Goal: Check status

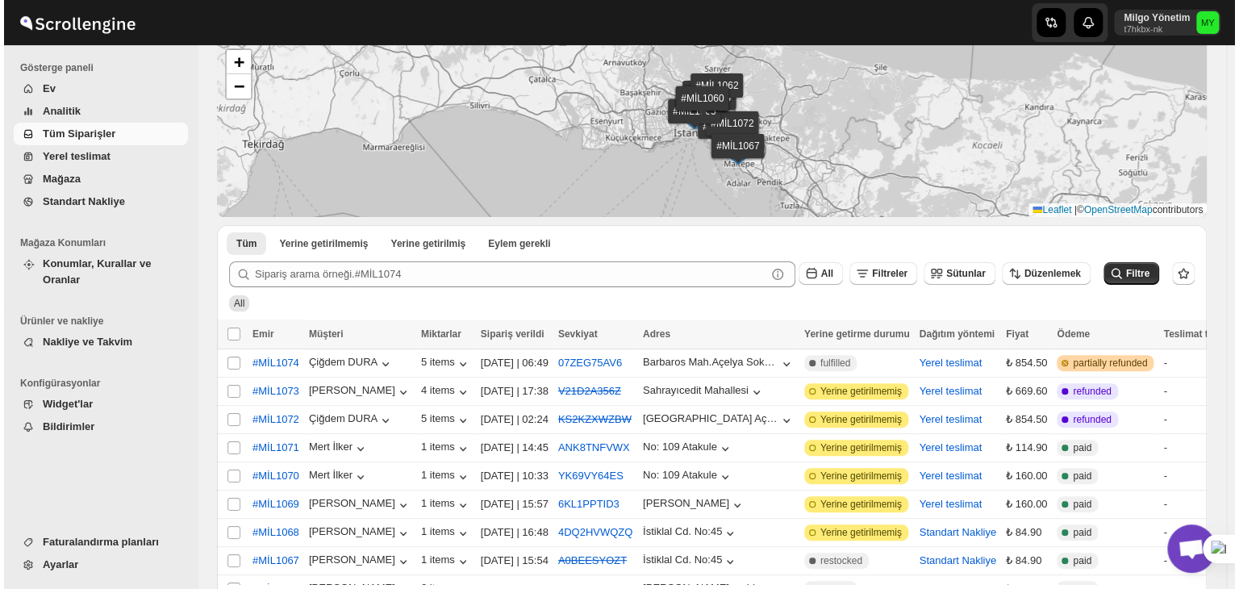
scroll to position [5460, 0]
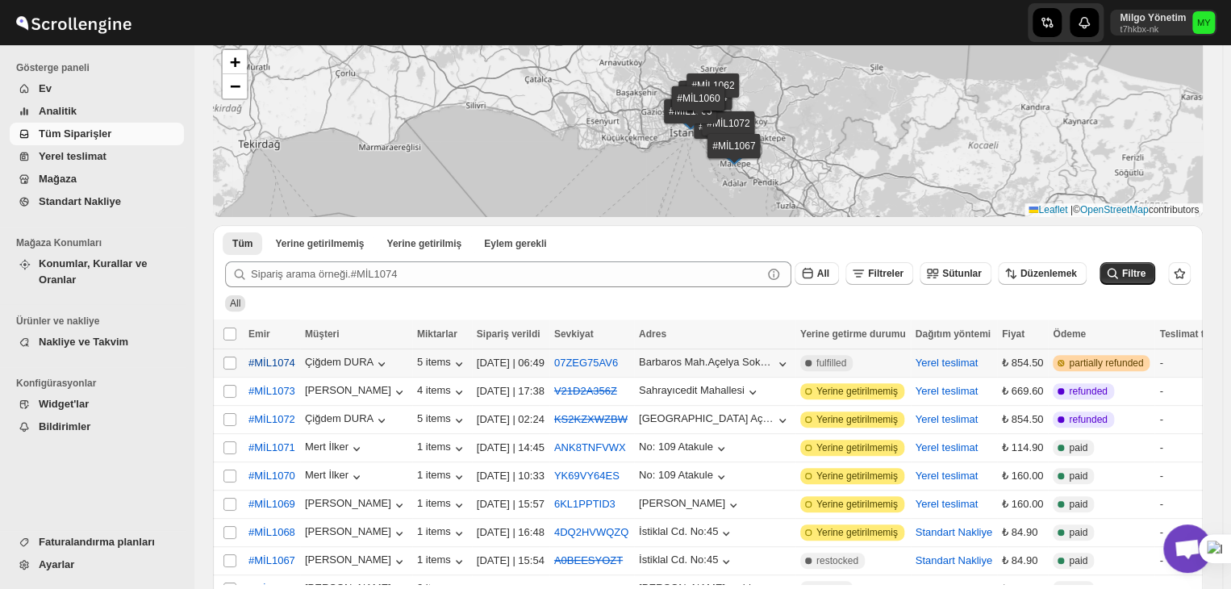
click at [287, 361] on span "#MİL1074" at bounding box center [271, 363] width 47 height 16
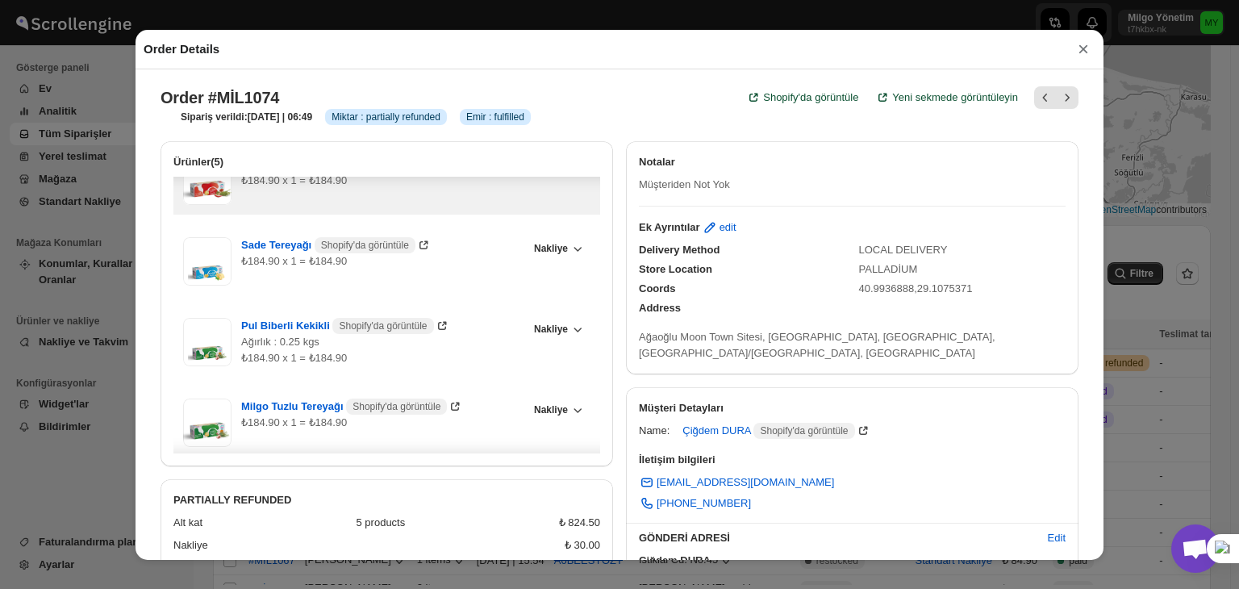
scroll to position [127, 0]
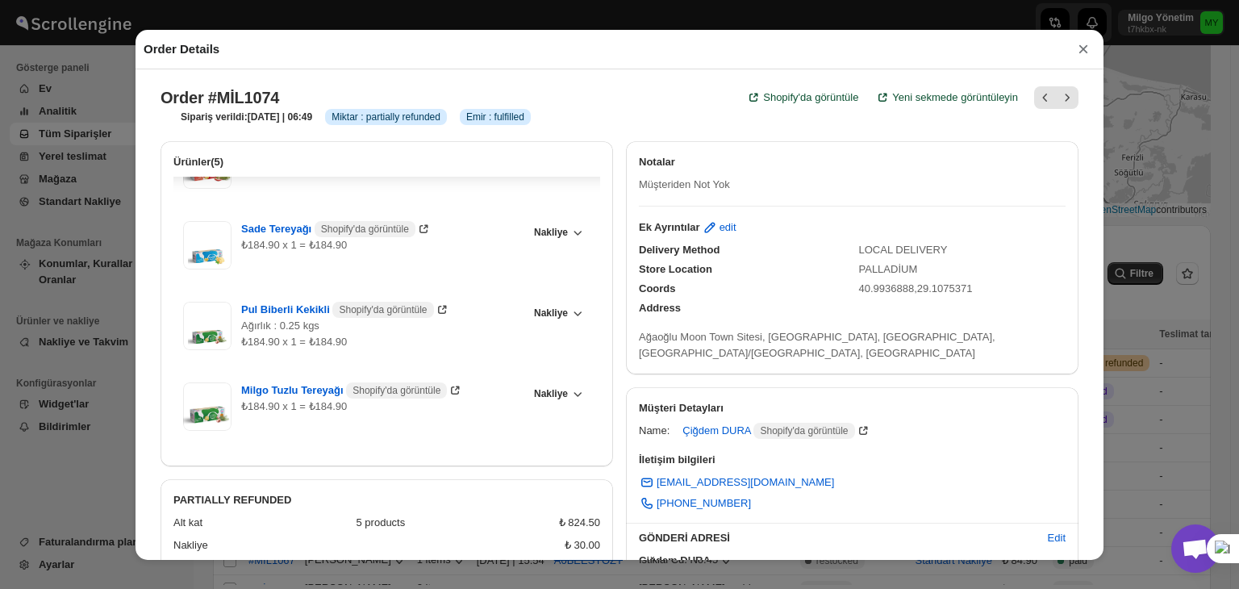
click at [1204, 249] on div "Order Details × Order #MİL1074 Shopify'da görüntüle Yeni sekmede görüntüleyin S…" at bounding box center [619, 294] width 1239 height 589
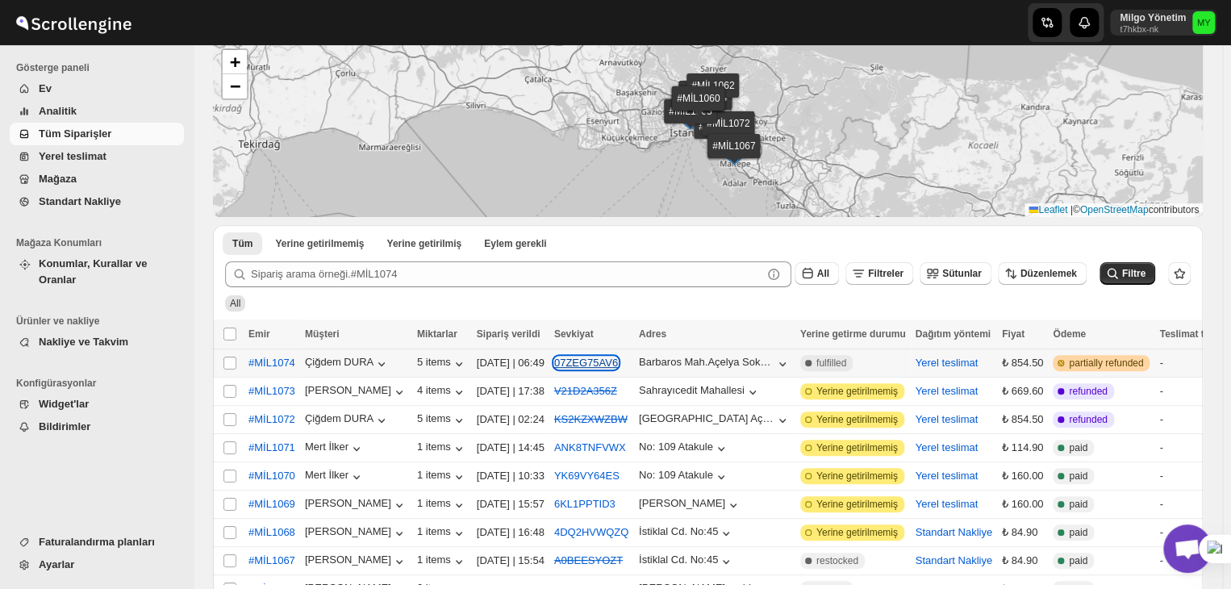
click at [612, 357] on button "07ZEG75AV6" at bounding box center [586, 363] width 64 height 12
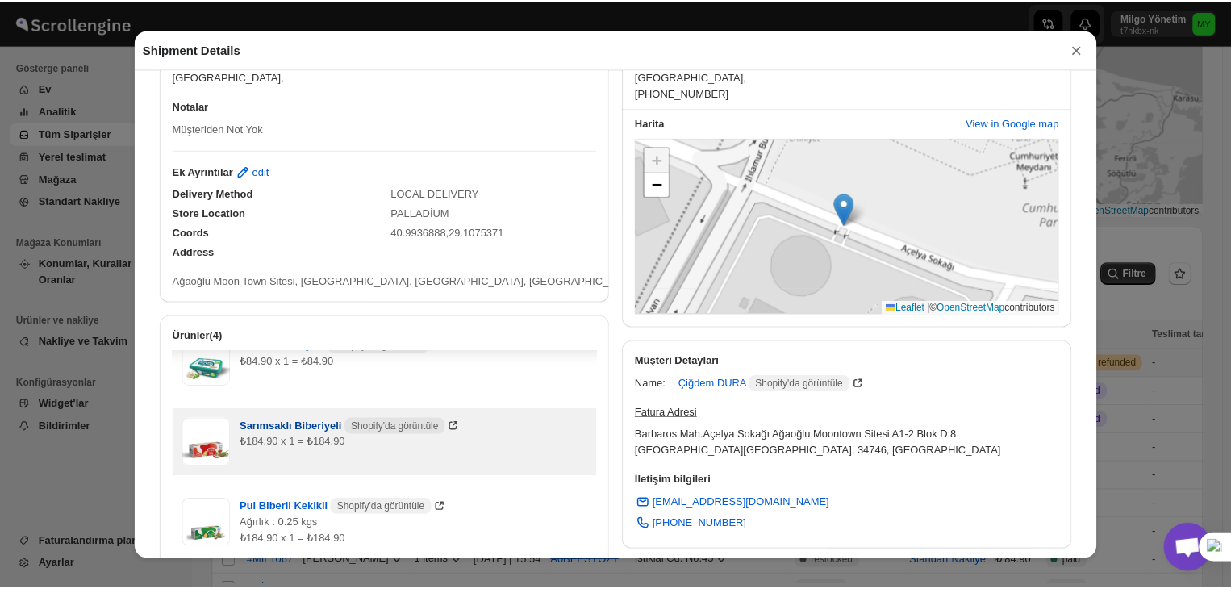
scroll to position [54, 0]
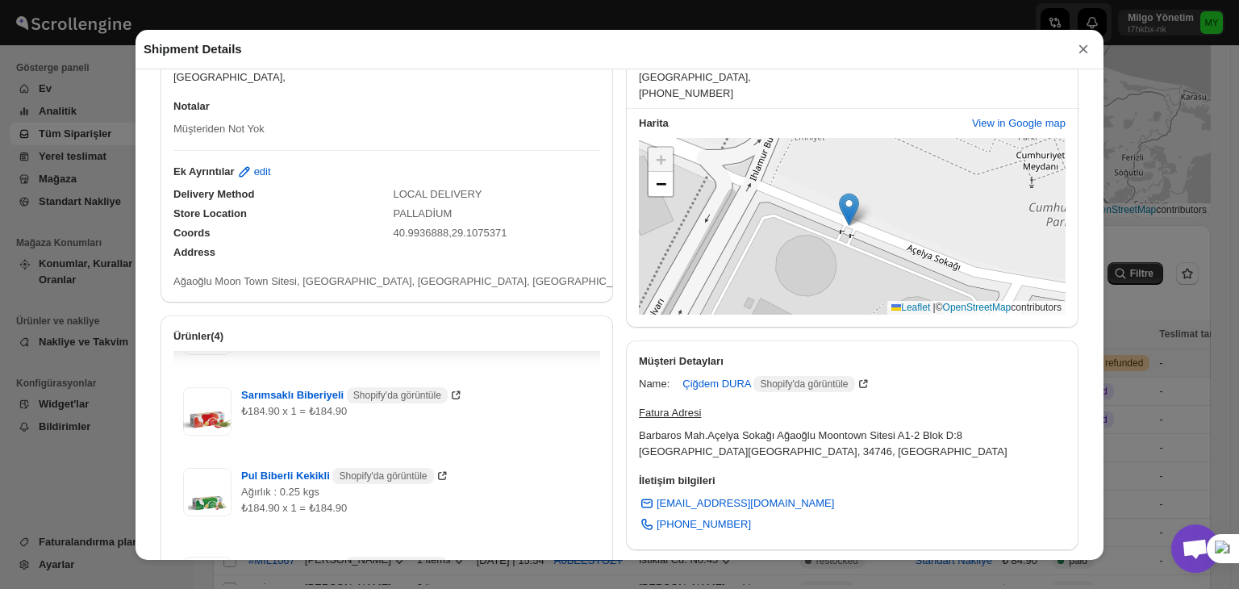
click at [1146, 239] on div "Shipment Details × #MİL1074 AWB: 07ZEG75AV6 DATE 23-Sep-25 | 06:49 Info NEW Inf…" at bounding box center [619, 294] width 1239 height 589
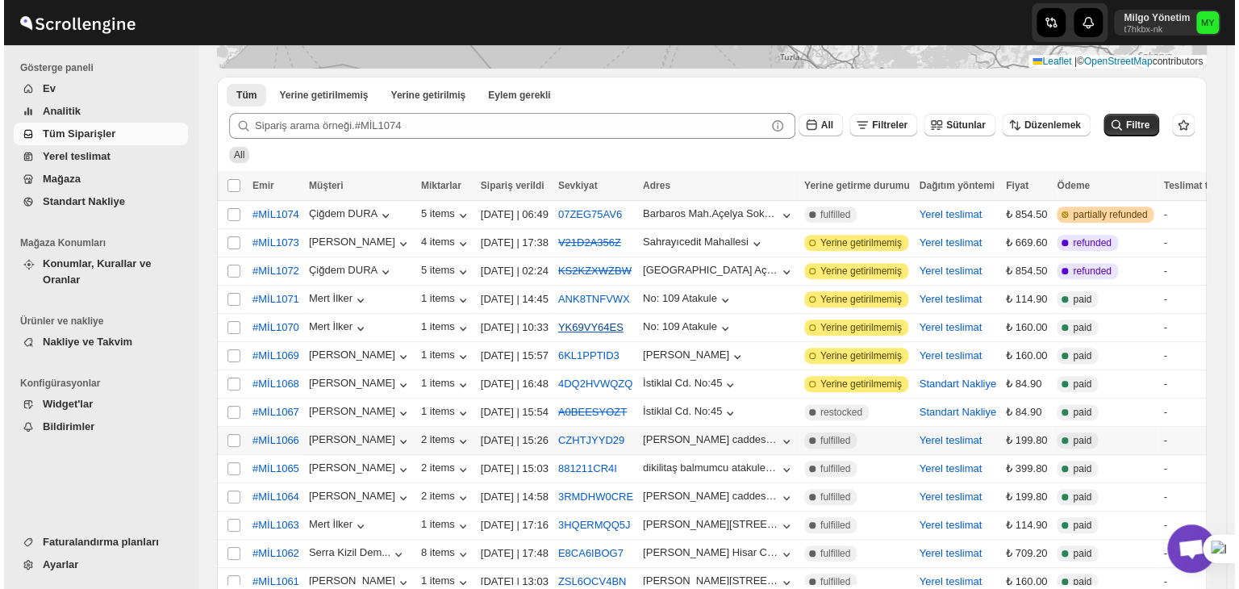
scroll to position [219, 0]
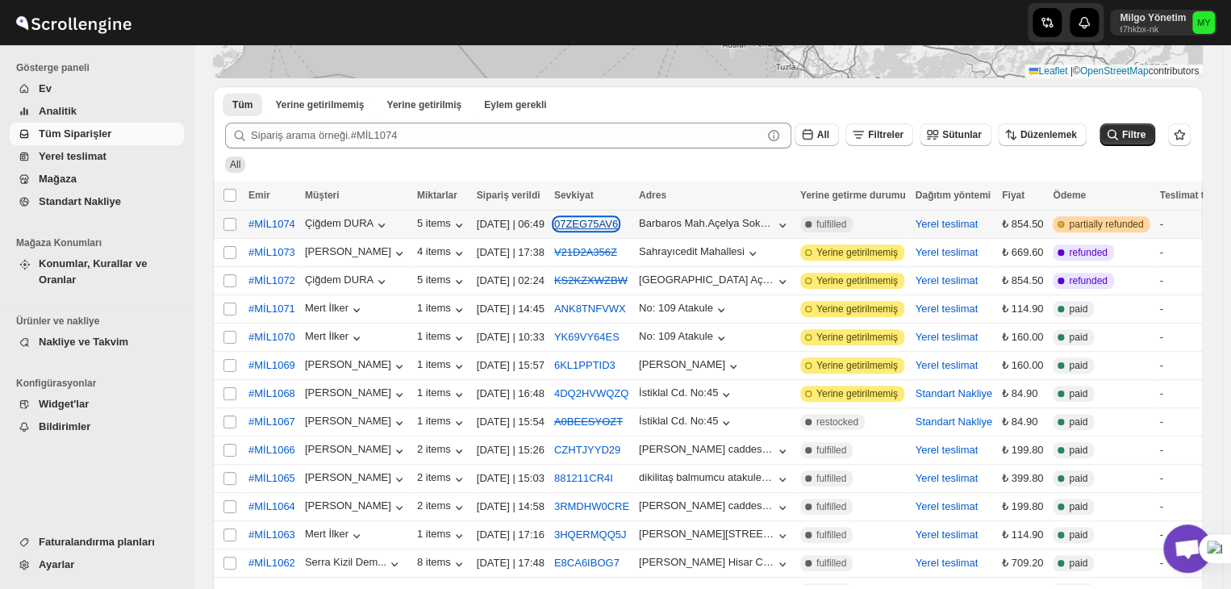
click at [587, 224] on button "07ZEG75AV6" at bounding box center [586, 224] width 64 height 12
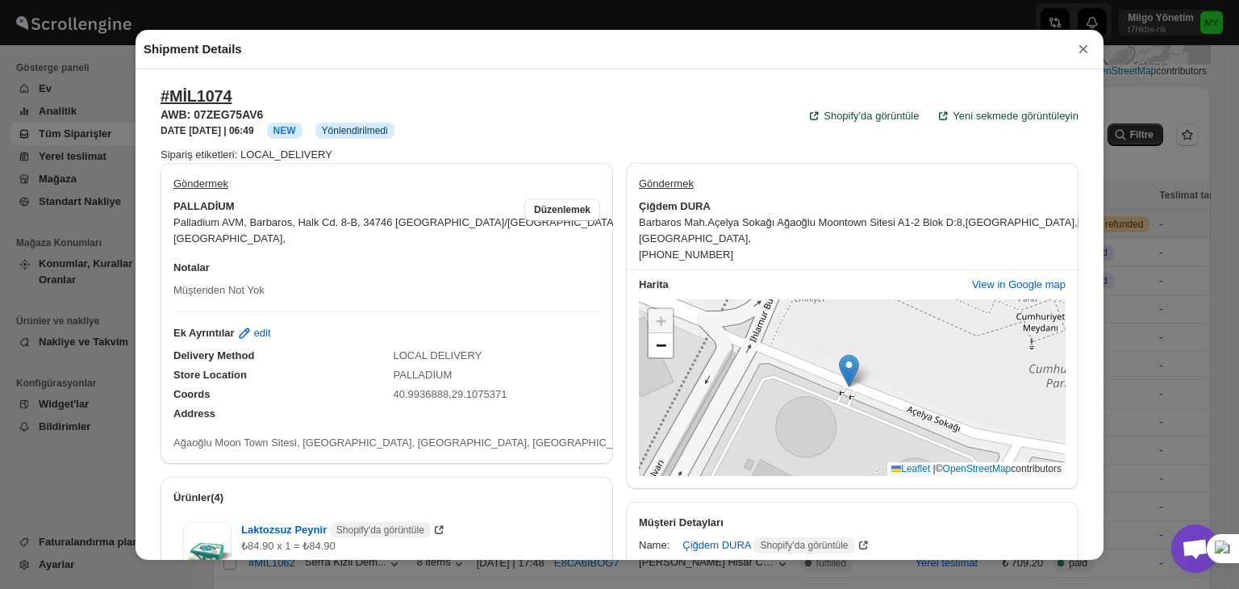
click at [296, 132] on span "NEW" at bounding box center [284, 130] width 23 height 11
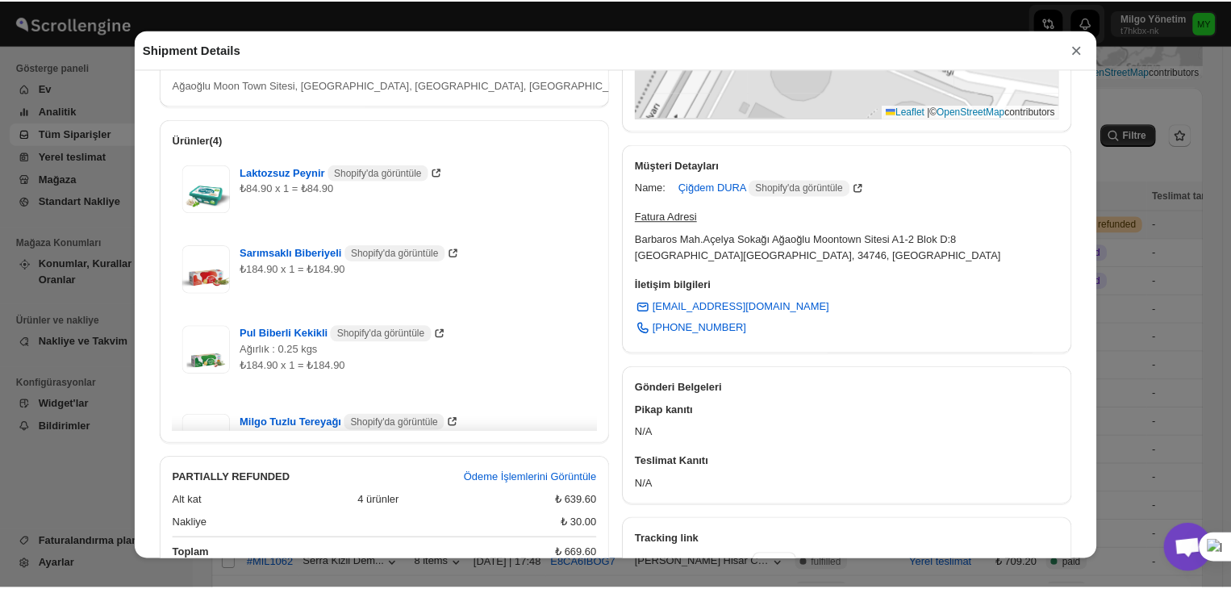
scroll to position [161, 0]
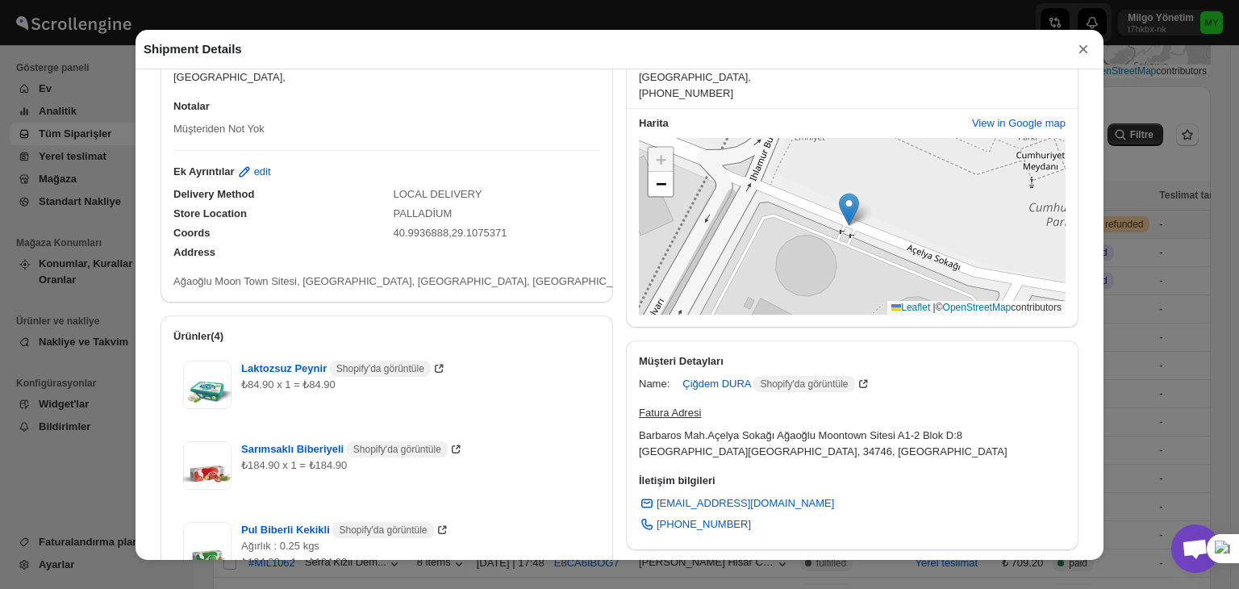
click at [1073, 52] on button "×" at bounding box center [1083, 49] width 24 height 23
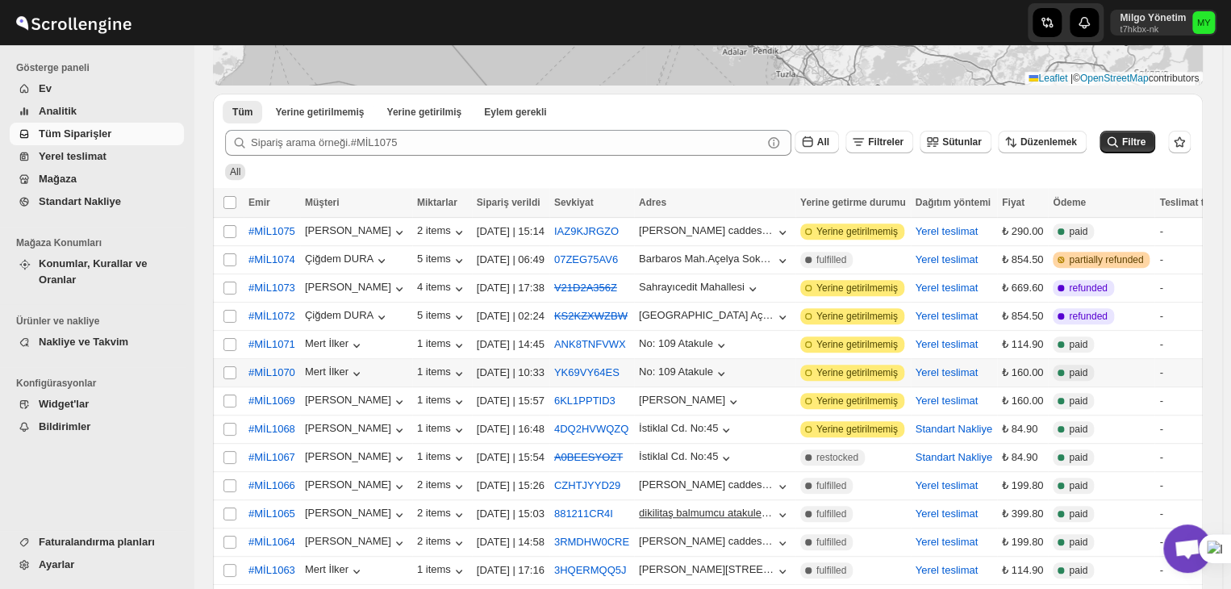
scroll to position [300, 0]
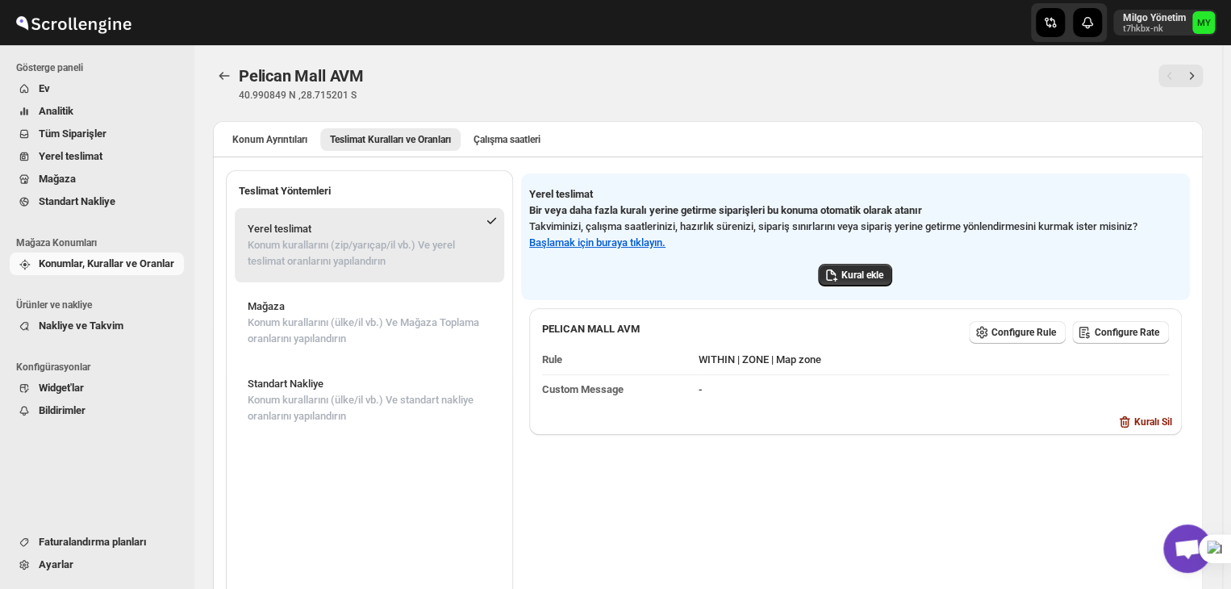
scroll to position [5876, 0]
click at [101, 265] on span "Konumlar, Kurallar ve Oranlar" at bounding box center [107, 263] width 136 height 12
